Goal: Check status: Check status

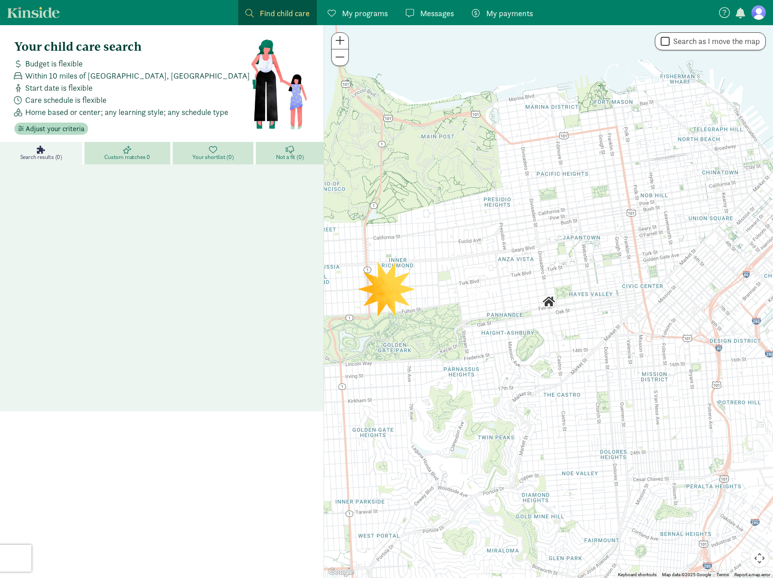
click at [753, 13] on figure at bounding box center [759, 12] width 14 height 14
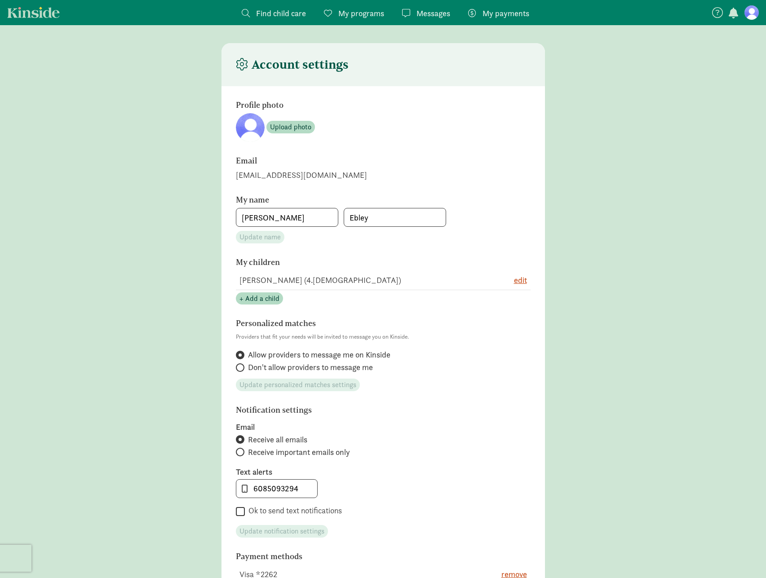
click at [515, 7] on link "My payments Pay" at bounding box center [499, 12] width 76 height 25
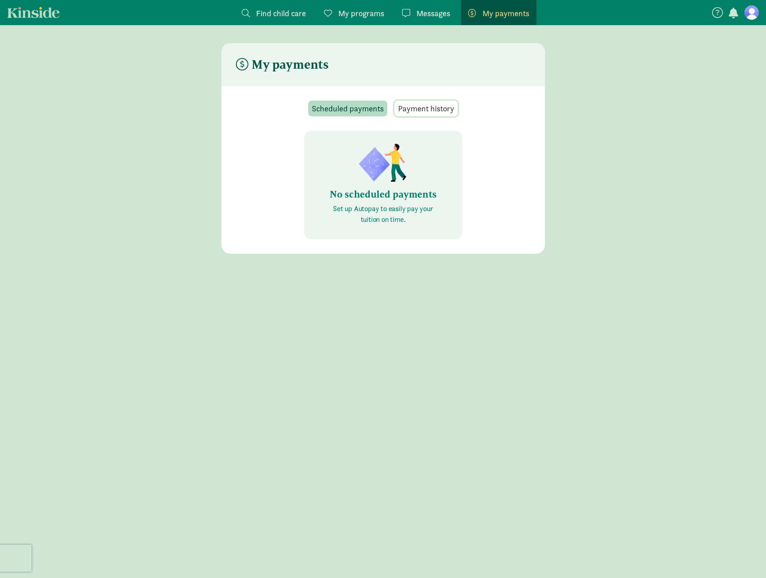
click at [426, 110] on span "Payment history" at bounding box center [426, 108] width 56 height 12
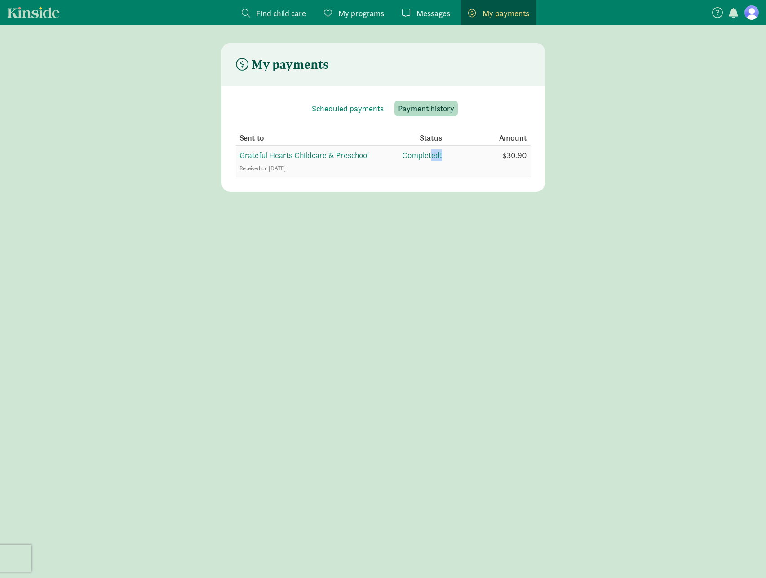
drag, startPoint x: 442, startPoint y: 150, endPoint x: 433, endPoint y: 151, distance: 8.6
click at [433, 151] on tr "Grateful Hearts Childcare & Preschool Received on [DATE] Completed! $30.90" at bounding box center [383, 162] width 295 height 32
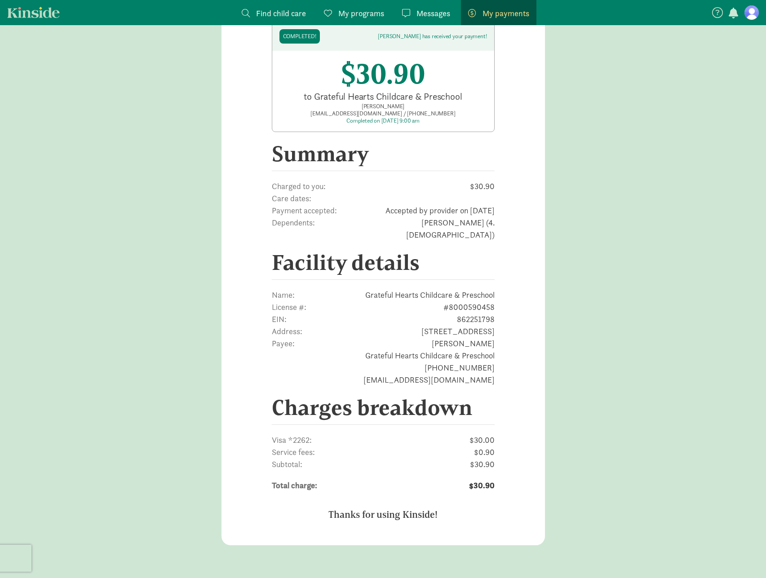
scroll to position [90, 0]
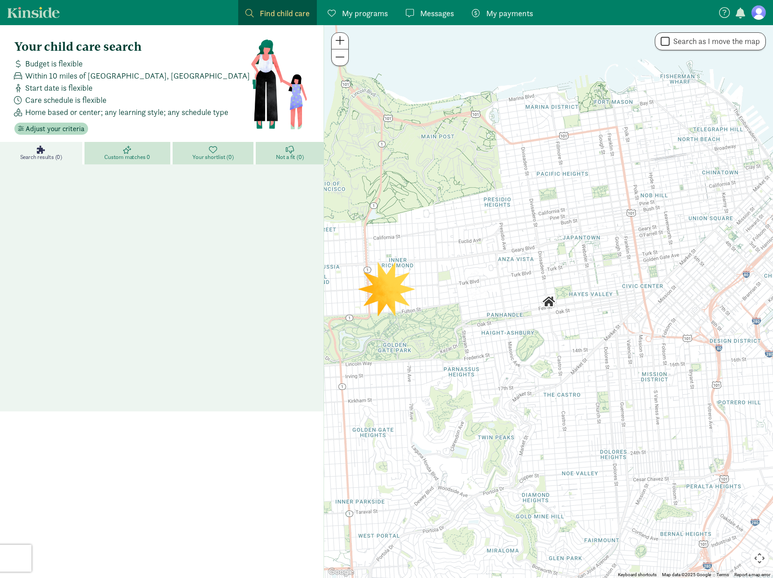
click at [499, 10] on span "My payments" at bounding box center [509, 13] width 47 height 12
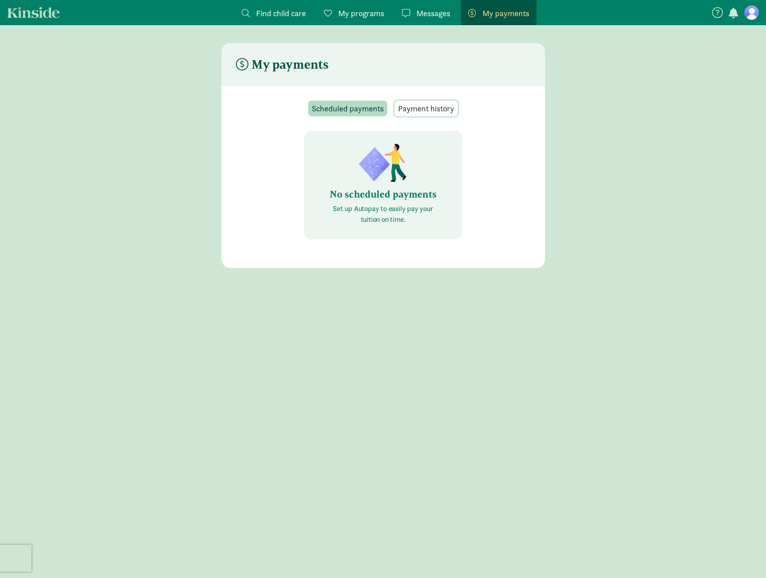
click at [422, 107] on span "Payment history" at bounding box center [426, 108] width 56 height 12
